Goal: Check status: Check status

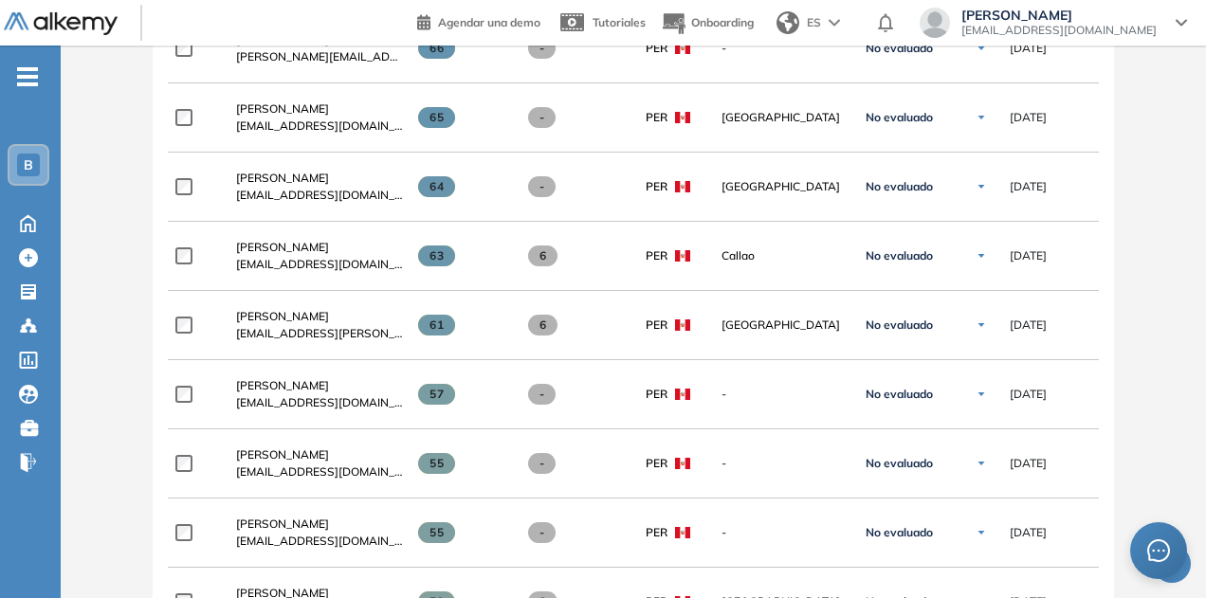
scroll to position [2874, 0]
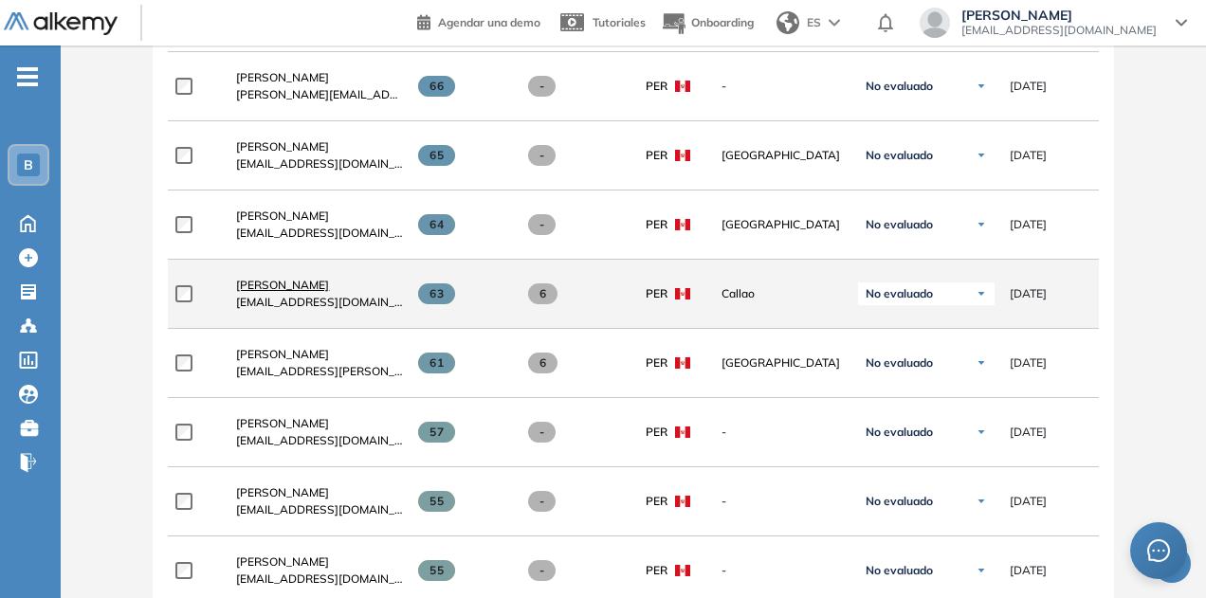
click at [317, 285] on span "[PERSON_NAME]" at bounding box center [282, 285] width 93 height 14
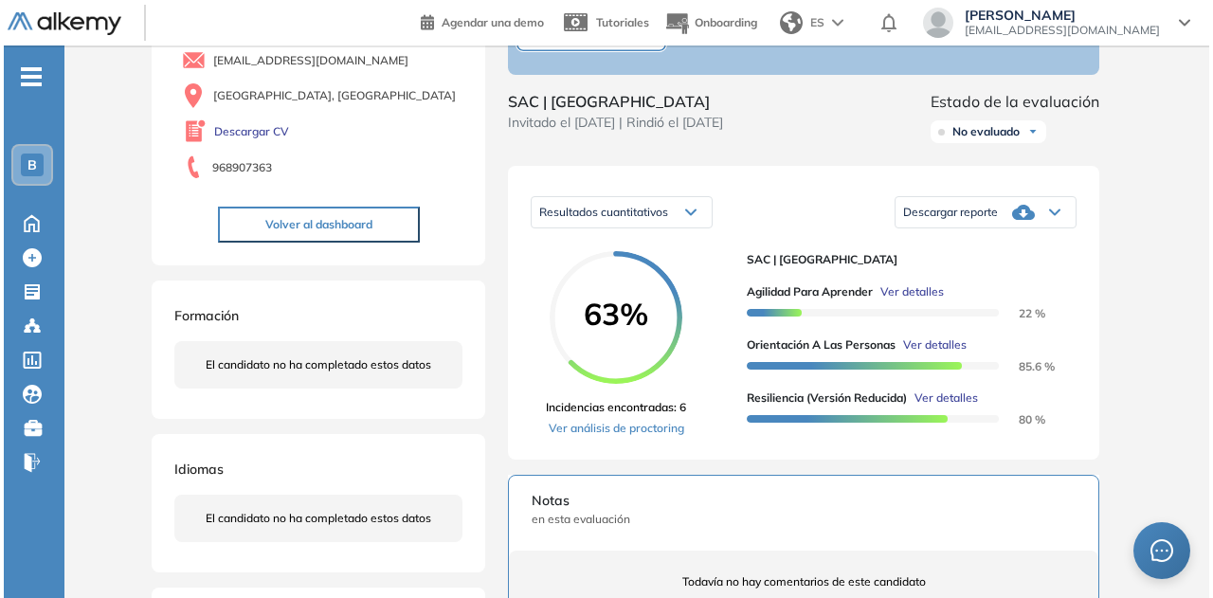
scroll to position [284, 0]
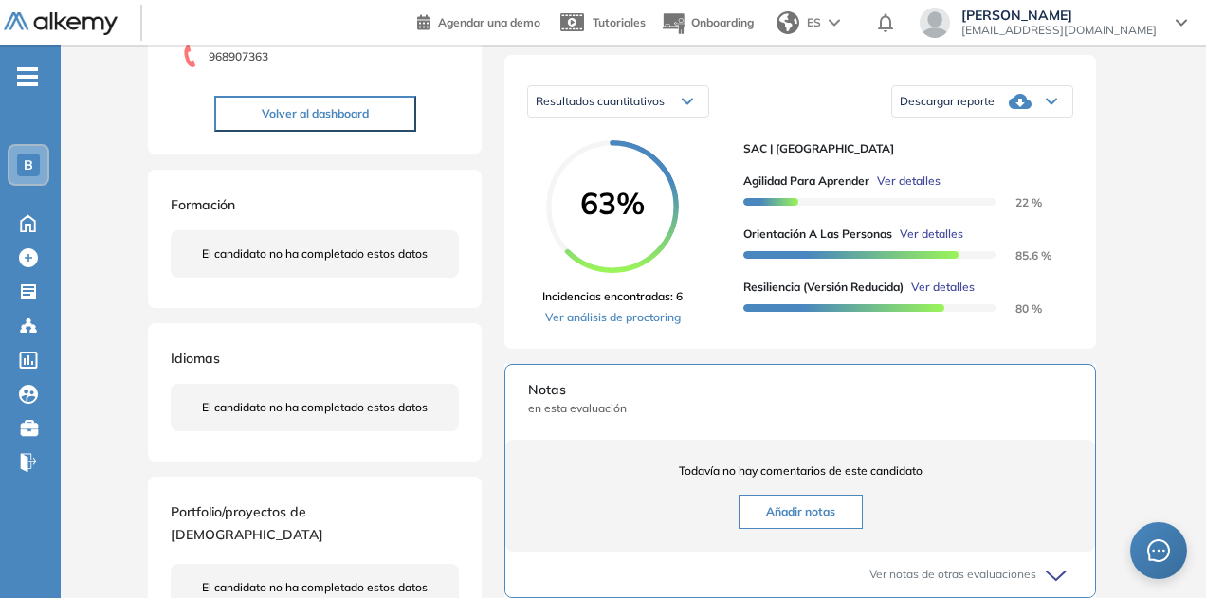
click at [917, 190] on span "Ver detalles" at bounding box center [909, 181] width 64 height 17
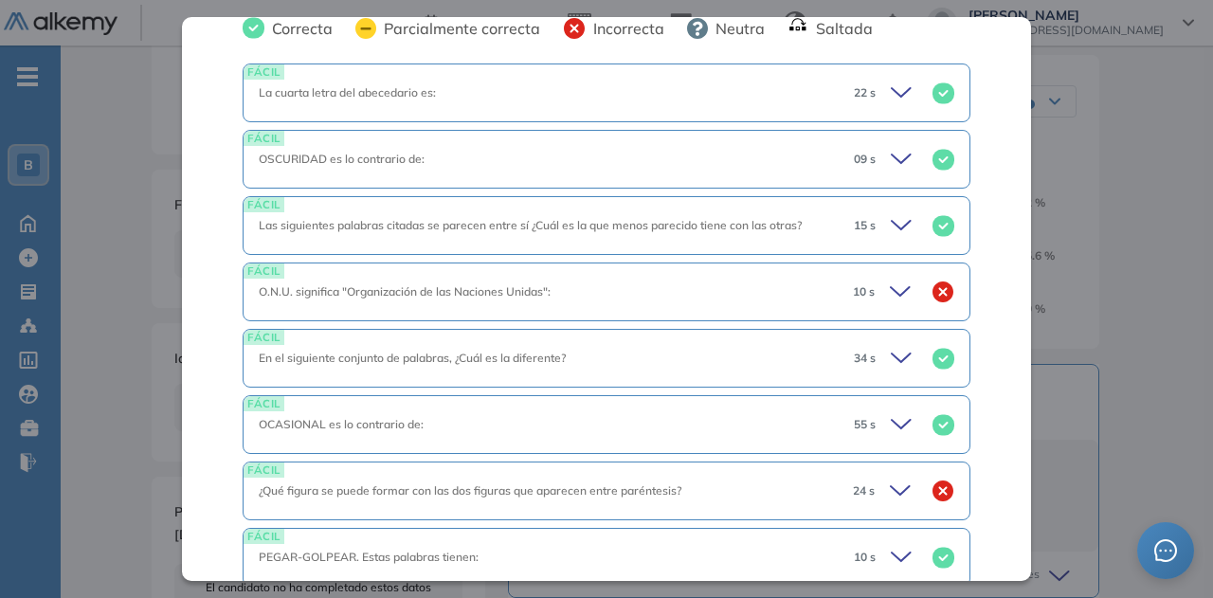
scroll to position [948, 0]
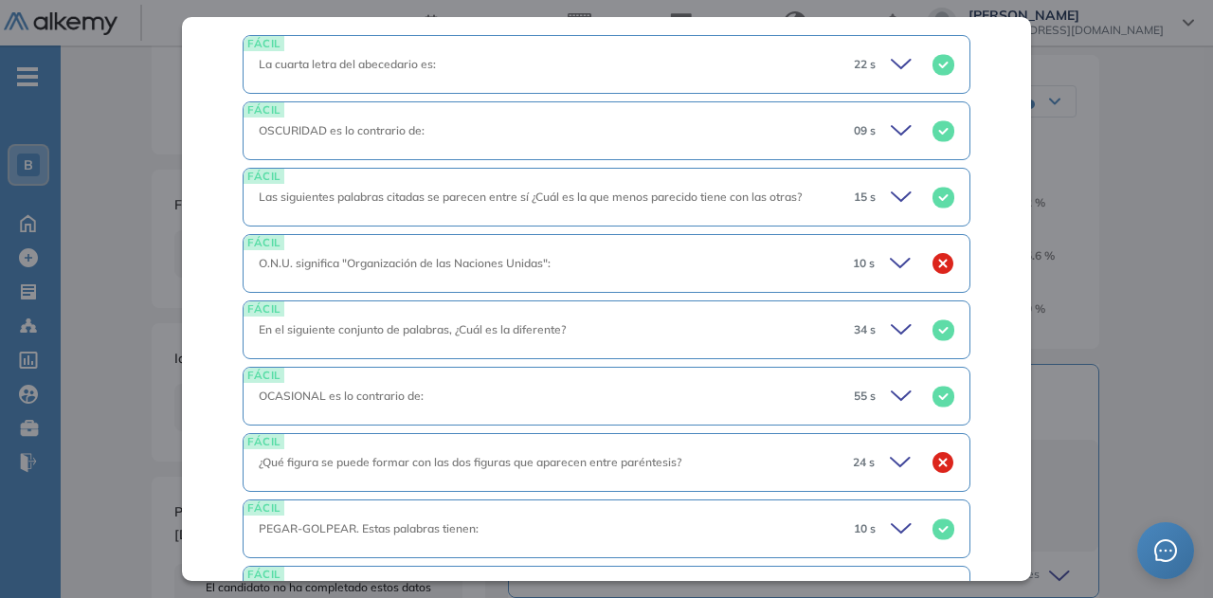
click at [890, 250] on icon at bounding box center [903, 263] width 27 height 27
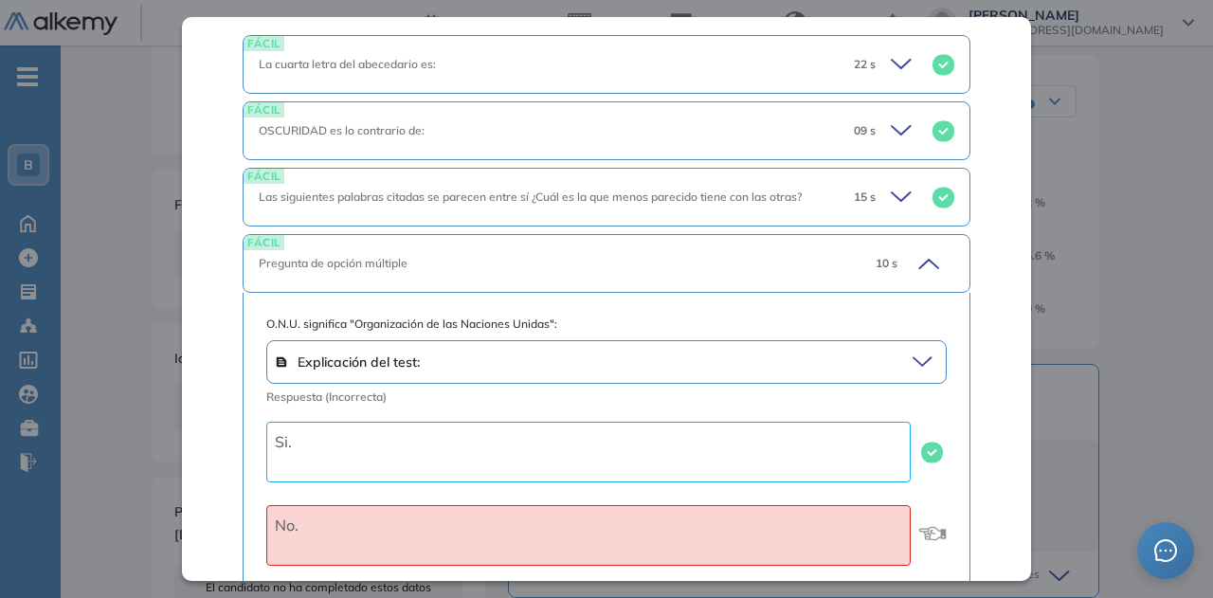
click at [890, 250] on div "10 s" at bounding box center [908, 263] width 94 height 27
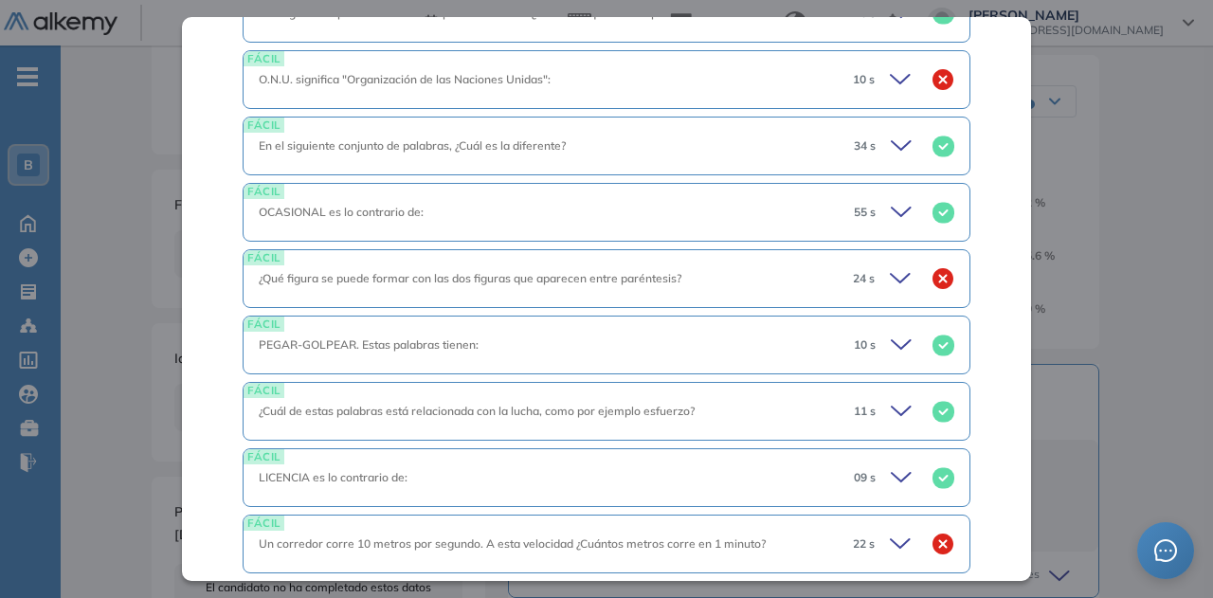
scroll to position [1137, 0]
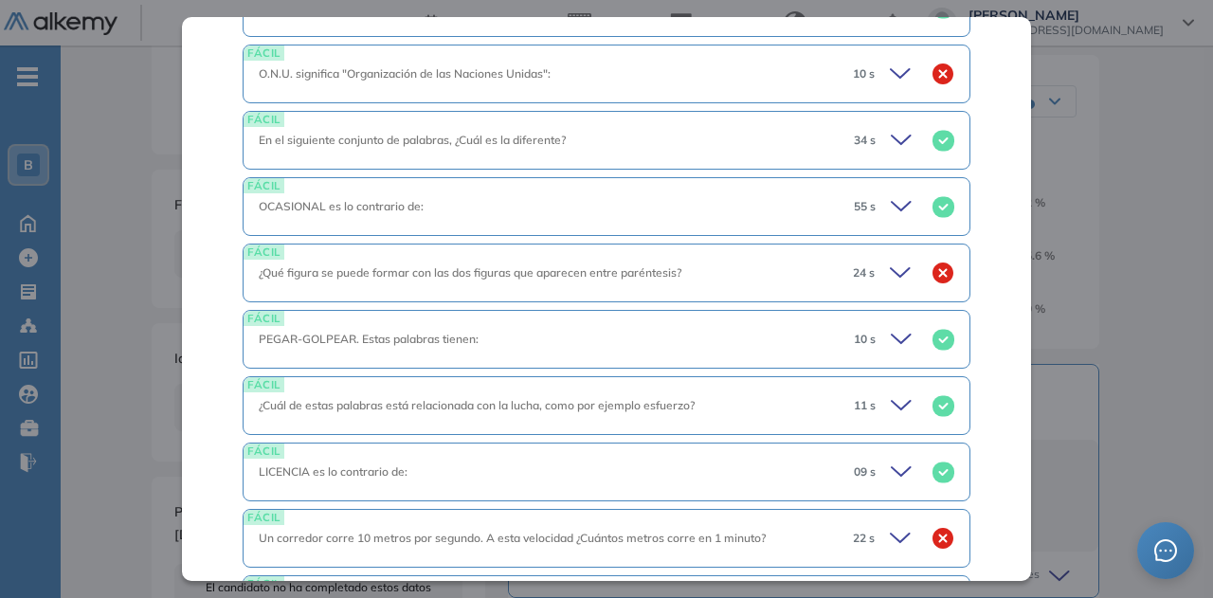
click at [890, 260] on icon at bounding box center [903, 273] width 27 height 27
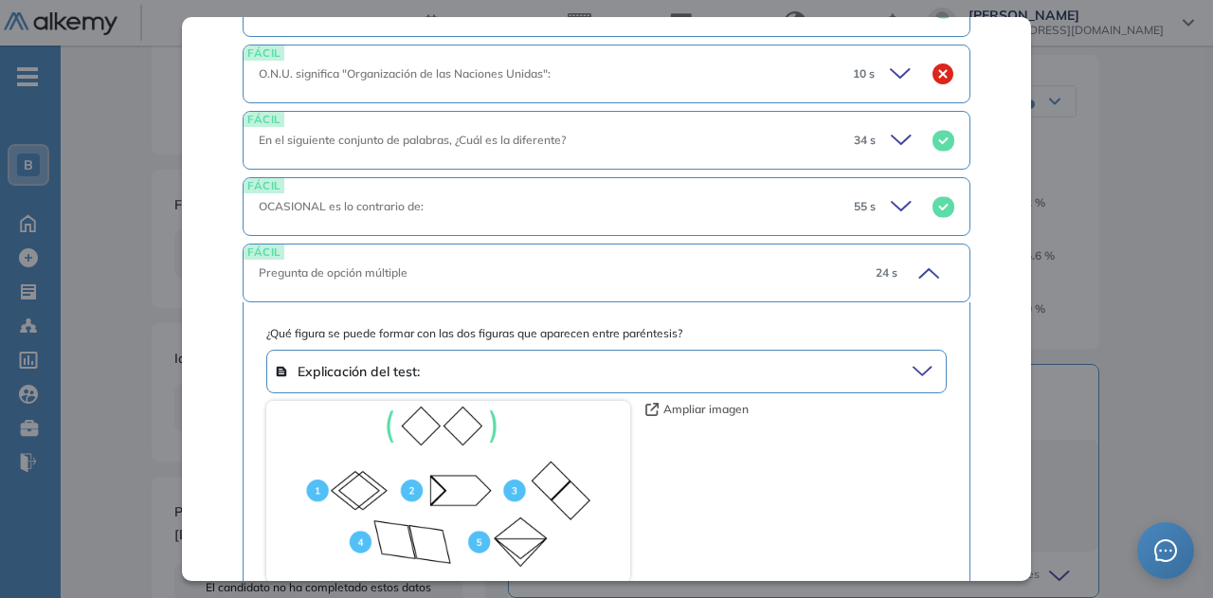
click at [880, 260] on div "24 s" at bounding box center [908, 273] width 94 height 27
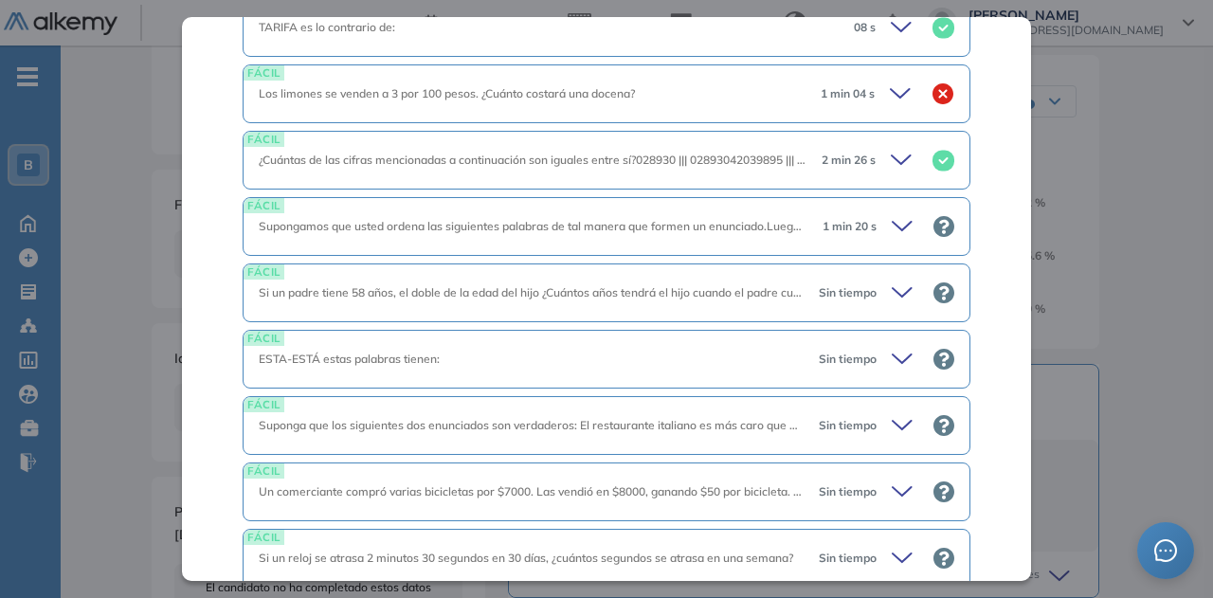
scroll to position [2504, 0]
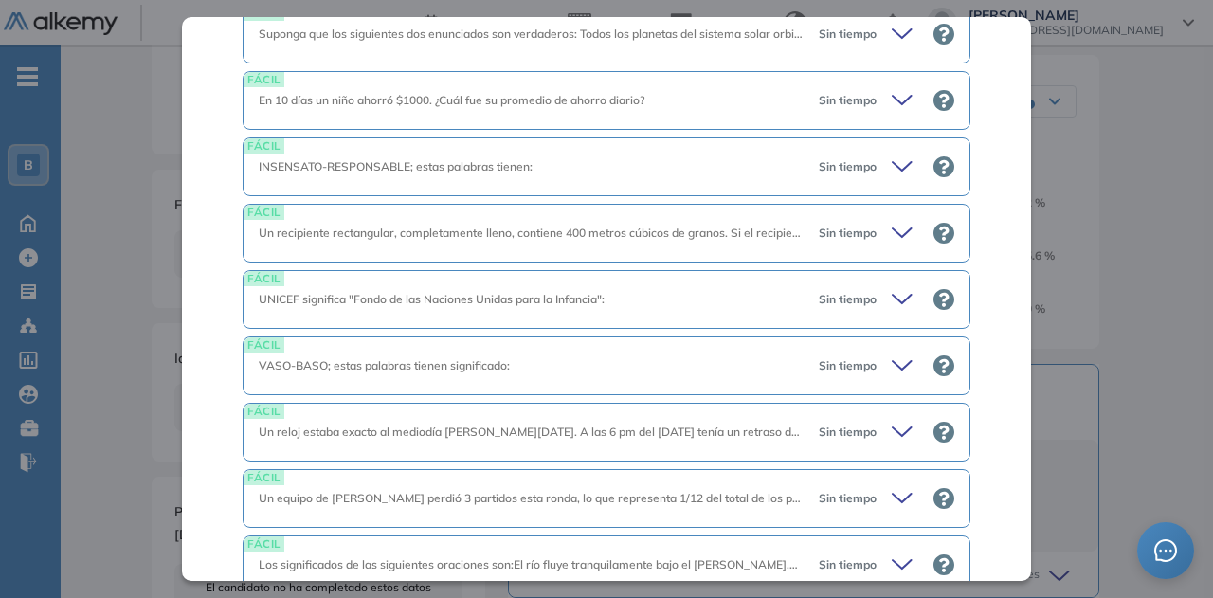
click at [892, 353] on icon at bounding box center [905, 366] width 27 height 27
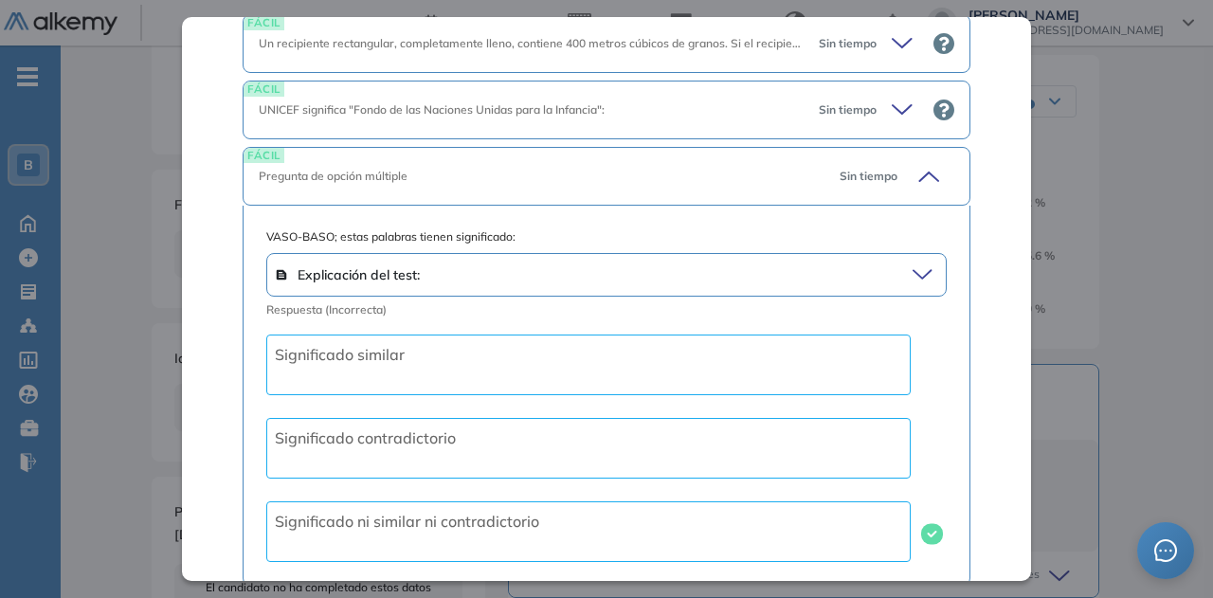
scroll to position [2599, 0]
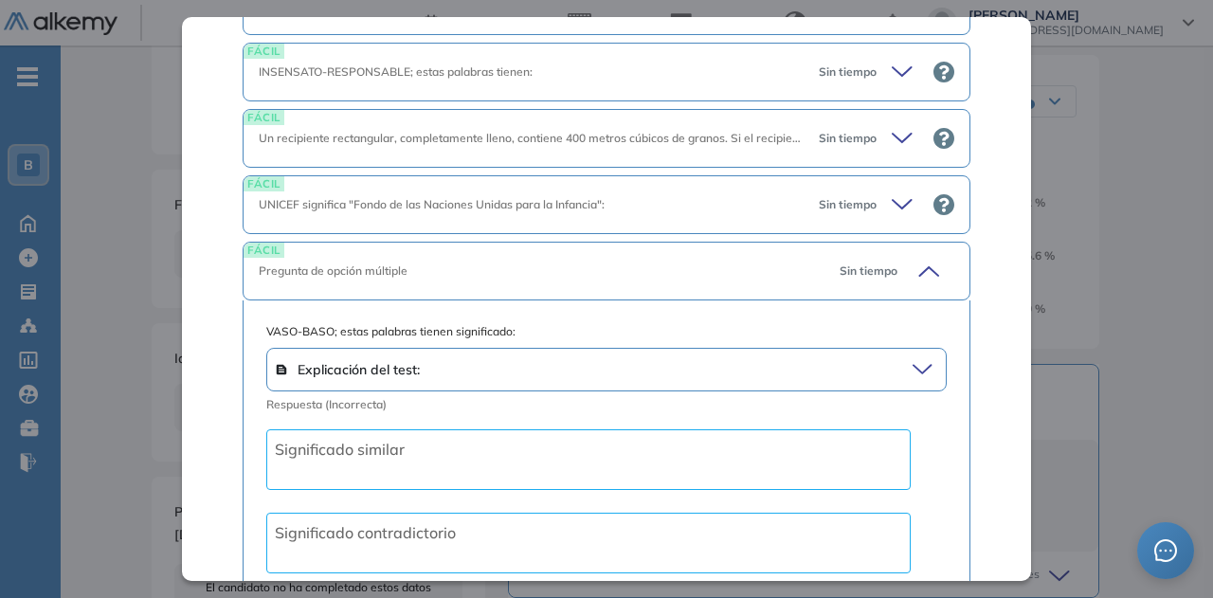
click at [913, 258] on icon at bounding box center [926, 271] width 27 height 27
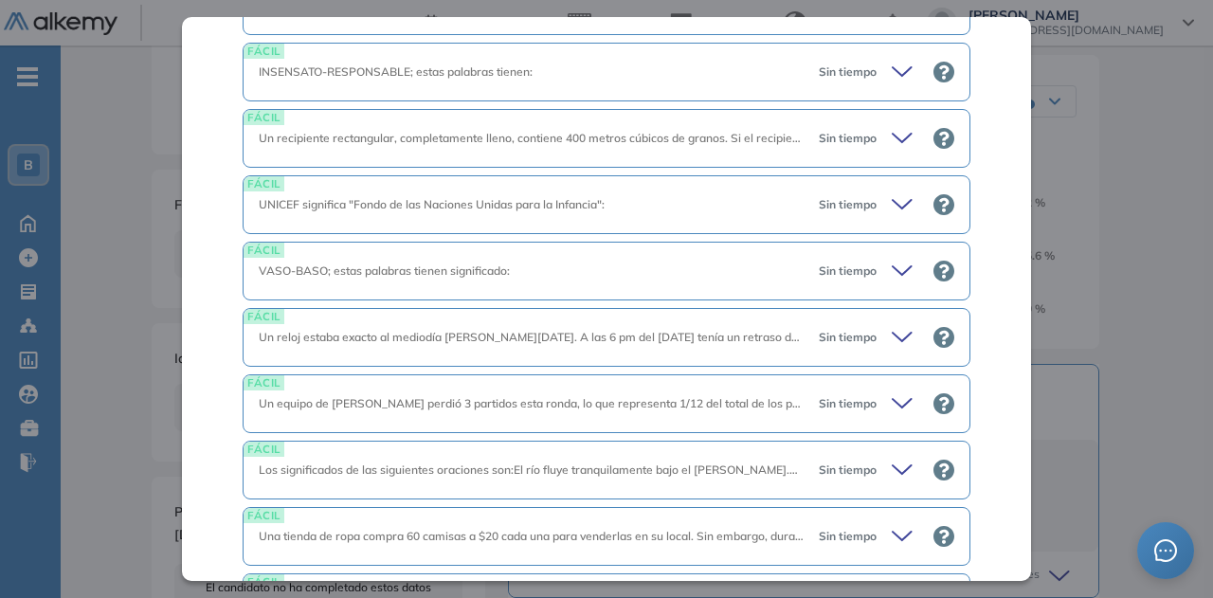
scroll to position [2504, 0]
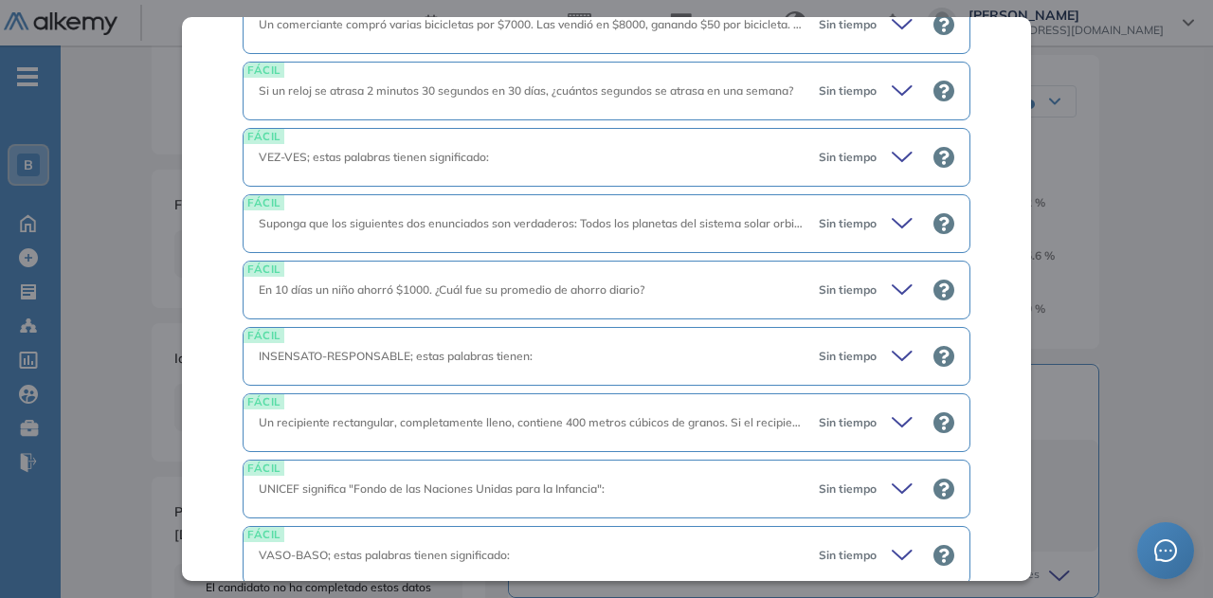
click at [1179, 214] on div "Inicio Alkymetrics Evaluaciones Dashboard Candidato Agilidad para Aprender Capa…" at bounding box center [637, 351] width 1153 height 1181
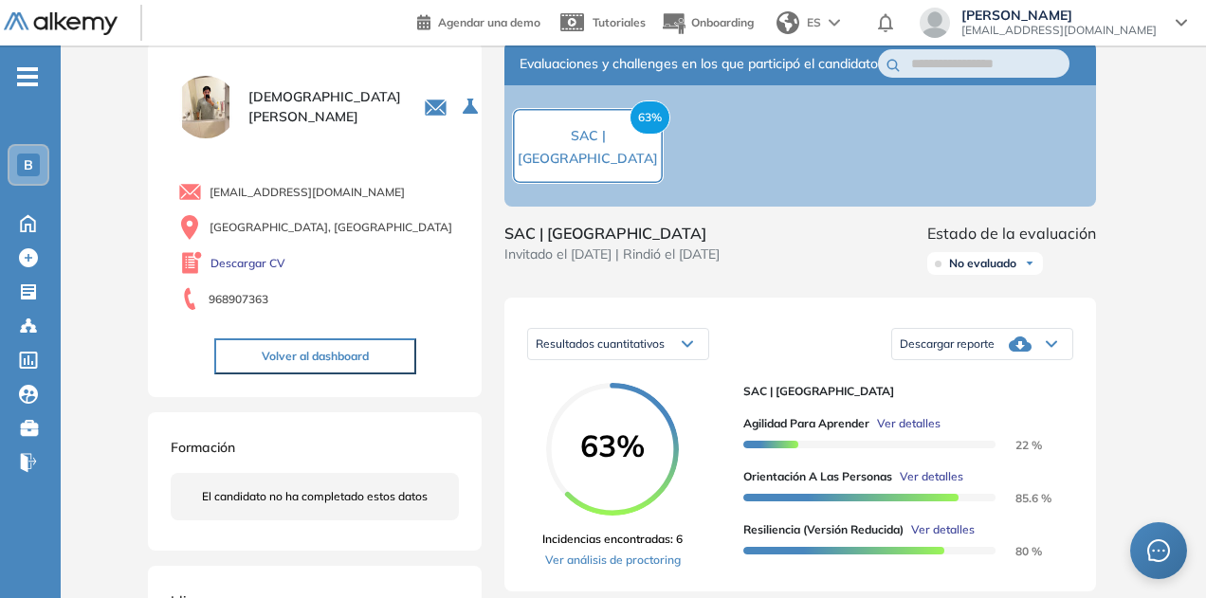
scroll to position [0, 0]
